Goal: Transaction & Acquisition: Purchase product/service

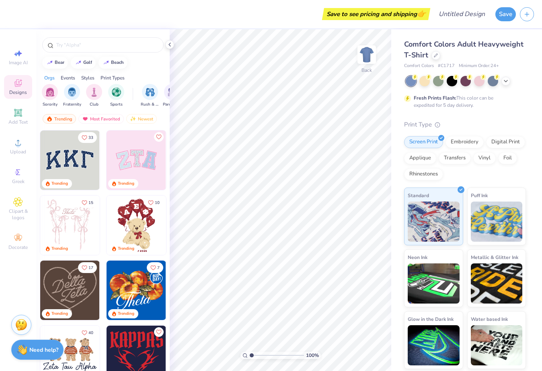
click at [505, 87] on div "Fresh Prints Flash: This color can be expedited for 5 day delivery." at bounding box center [465, 92] width 122 height 33
click at [505, 82] on icon at bounding box center [505, 80] width 6 height 6
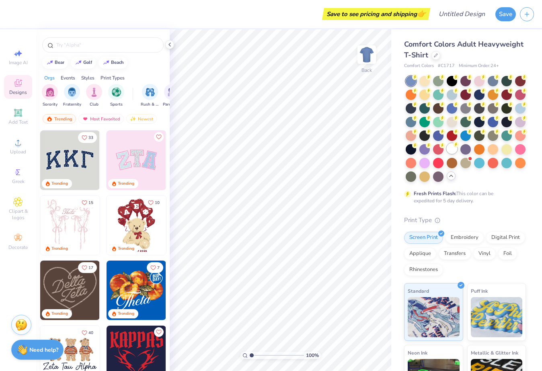
click at [449, 153] on div at bounding box center [451, 148] width 10 height 10
click at [20, 148] on div "Upload" at bounding box center [18, 147] width 28 height 24
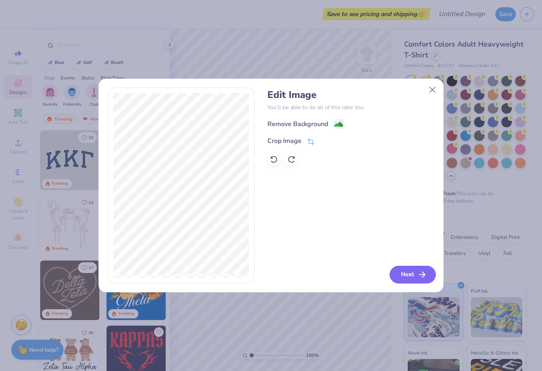
click at [417, 269] on button "Next" at bounding box center [412, 275] width 46 height 18
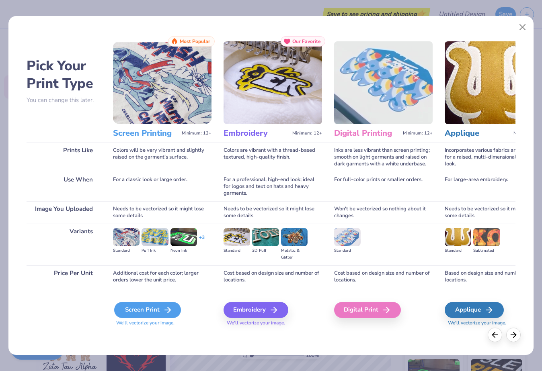
click at [165, 315] on div "Screen Print" at bounding box center [147, 310] width 67 height 16
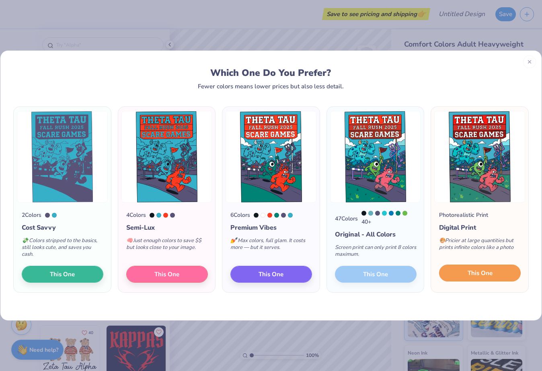
click at [482, 274] on span "This One" at bounding box center [479, 273] width 25 height 9
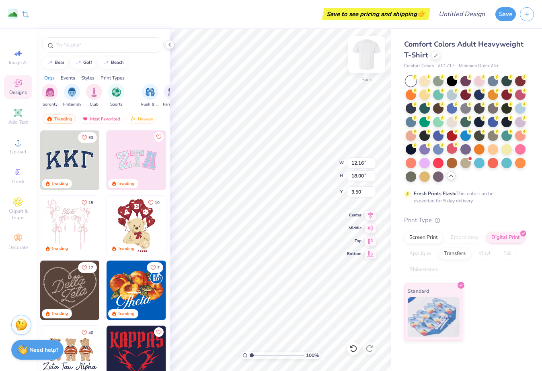
click at [363, 66] on img at bounding box center [366, 55] width 32 height 32
click at [367, 57] on img at bounding box center [366, 55] width 32 height 32
type input "3.00"
click at [375, 46] on img at bounding box center [366, 55] width 32 height 32
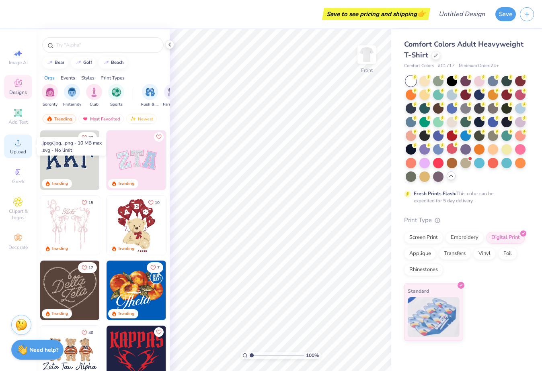
click at [26, 145] on div "Upload" at bounding box center [18, 147] width 28 height 24
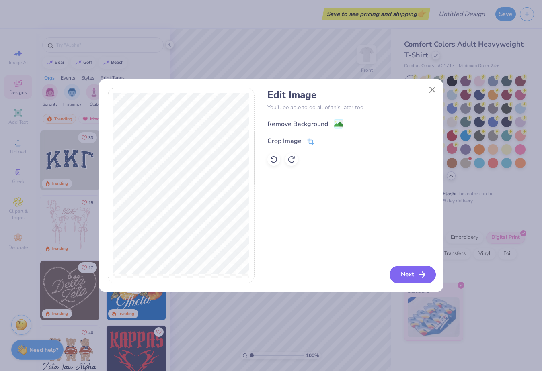
click at [401, 280] on button "Next" at bounding box center [412, 275] width 46 height 18
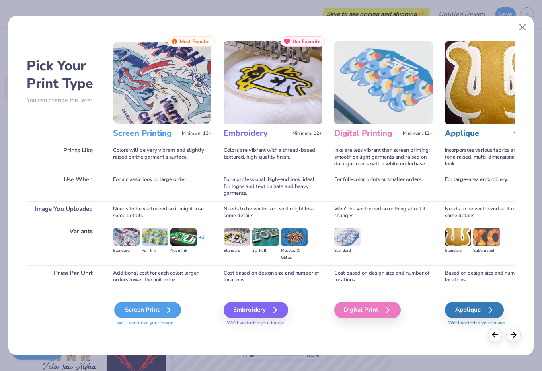
click at [174, 311] on div "Screen Print" at bounding box center [147, 310] width 67 height 16
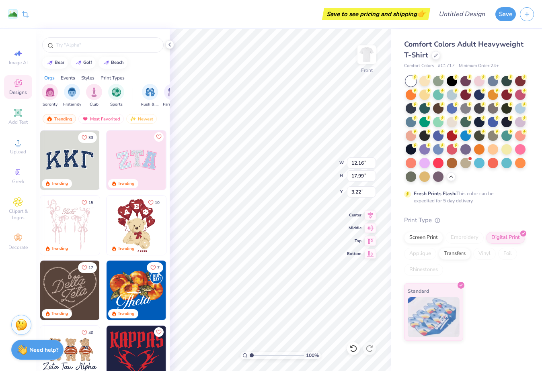
type input "3.00"
click at [461, 14] on input "Design Title" at bounding box center [471, 14] width 39 height 16
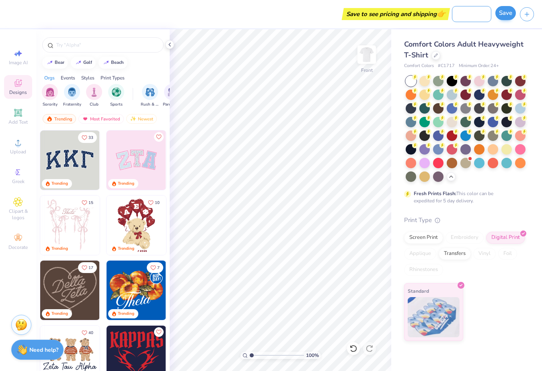
type input "theta tau rush shirts"
click at [500, 11] on button "Save" at bounding box center [505, 13] width 20 height 14
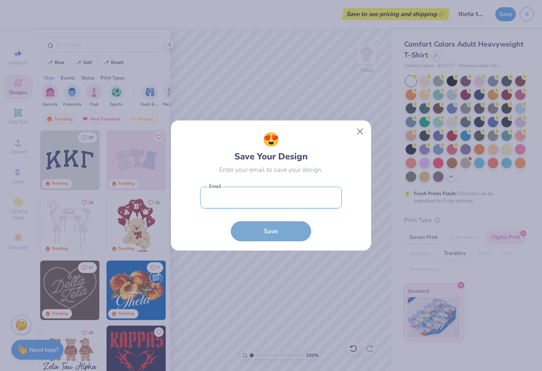
click at [286, 196] on input "email" at bounding box center [270, 198] width 141 height 22
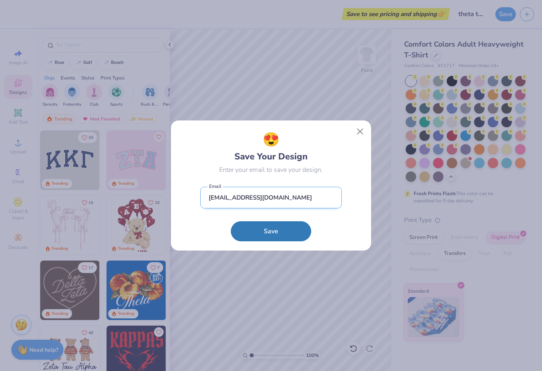
type input "vanna.sheffield@yahoo.com"
click at [231, 221] on button "Save" at bounding box center [271, 231] width 80 height 20
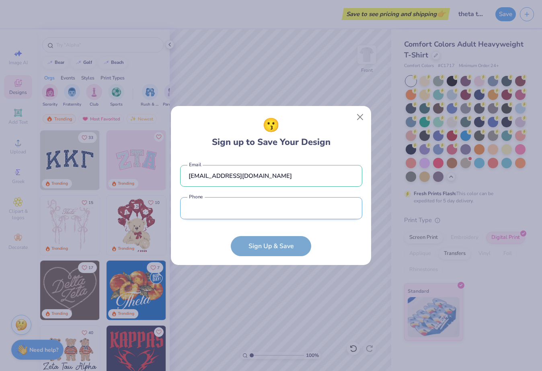
click at [289, 213] on input "tel" at bounding box center [271, 208] width 182 height 22
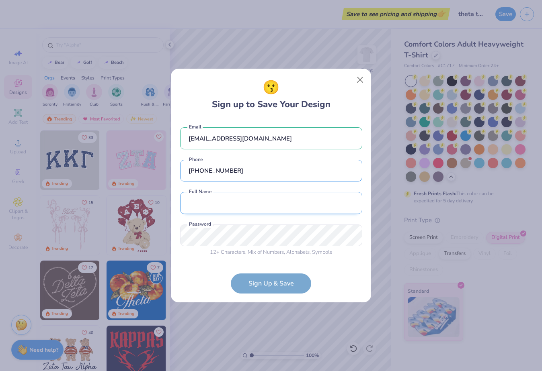
type input "(442) 333-8869"
click at [272, 211] on input "text" at bounding box center [271, 203] width 182 height 22
type input "D"
click at [190, 246] on div "12 + Characters , Mix of Numbers , Alphabets , Symbols Password is a required f…" at bounding box center [271, 241] width 182 height 32
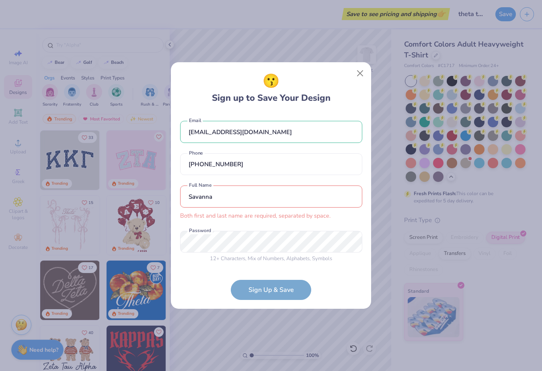
click at [235, 191] on input "Savanna" at bounding box center [271, 197] width 182 height 22
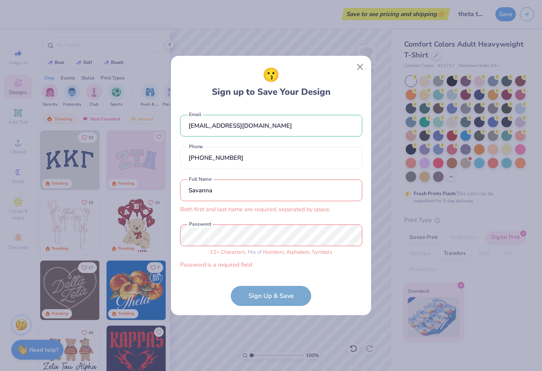
click at [235, 191] on input "Savanna" at bounding box center [271, 191] width 182 height 22
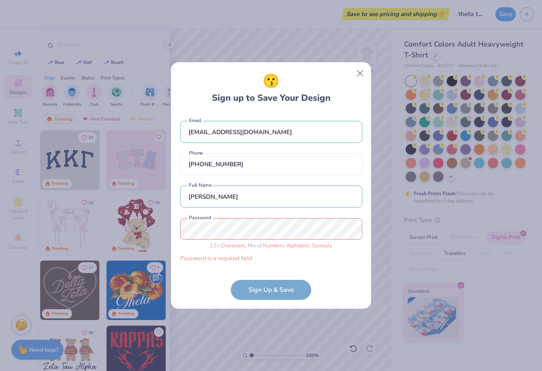
type input "Savanna Sheffield"
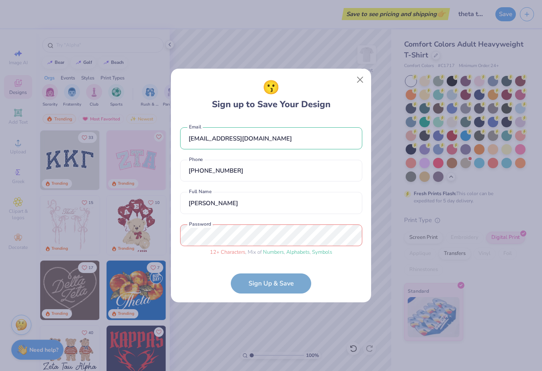
click at [145, 230] on div "😗 Sign up to Save Your Design vanna.sheffield@yahoo.com Email (442) 333-8869 Ph…" at bounding box center [271, 185] width 542 height 371
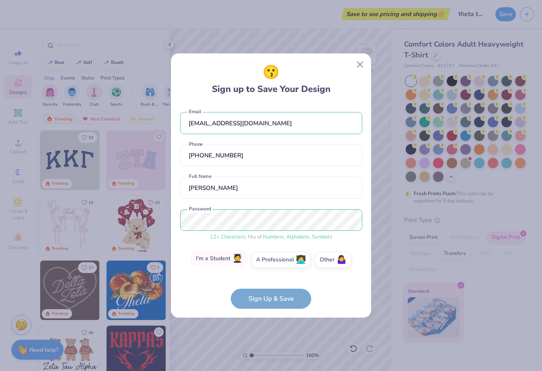
click at [229, 253] on label "I'm a Student 🧑‍🎓" at bounding box center [219, 259] width 56 height 16
click at [268, 259] on input "I'm a Student 🧑‍🎓" at bounding box center [270, 261] width 5 height 5
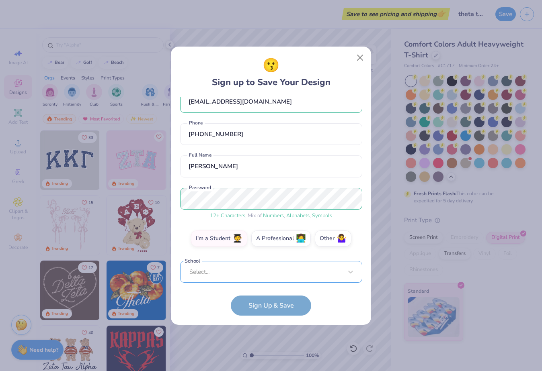
click at [244, 274] on div "Select..." at bounding box center [271, 272] width 182 height 22
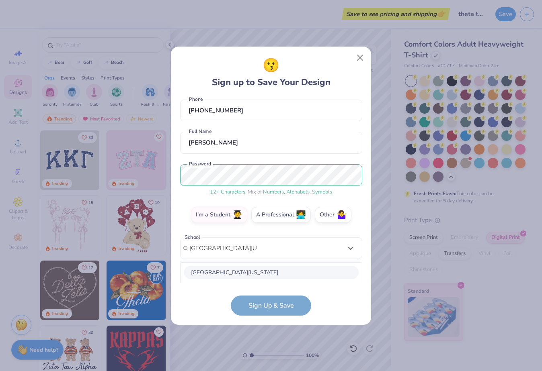
scroll to position [139, 0]
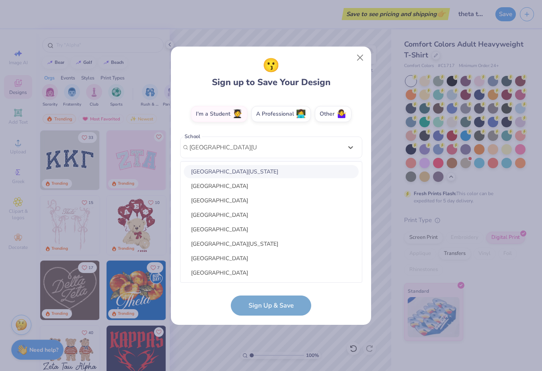
click at [262, 170] on div "University of Rhode Island" at bounding box center [271, 171] width 175 height 13
type input "university of rhode island"
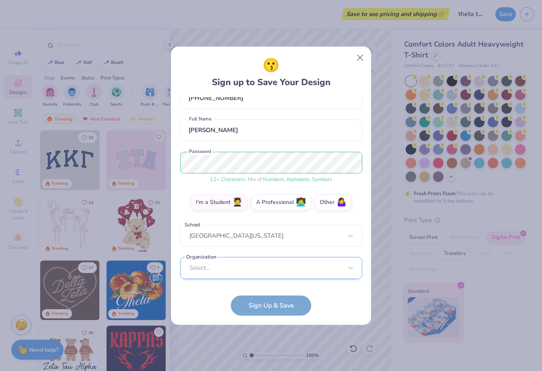
click at [288, 272] on div "Select..." at bounding box center [271, 268] width 182 height 22
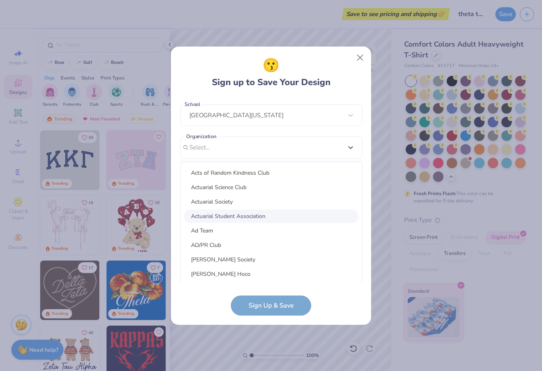
scroll to position [1255, 0]
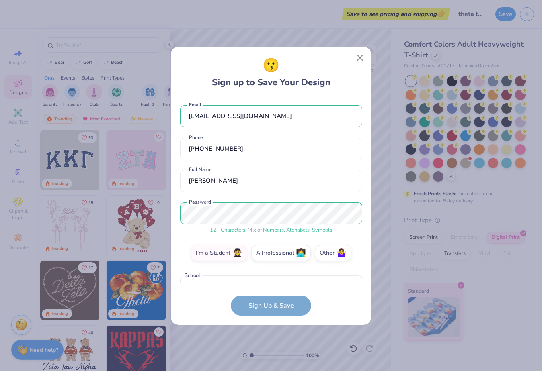
scroll to position [1262, 0]
